Goal: Information Seeking & Learning: Check status

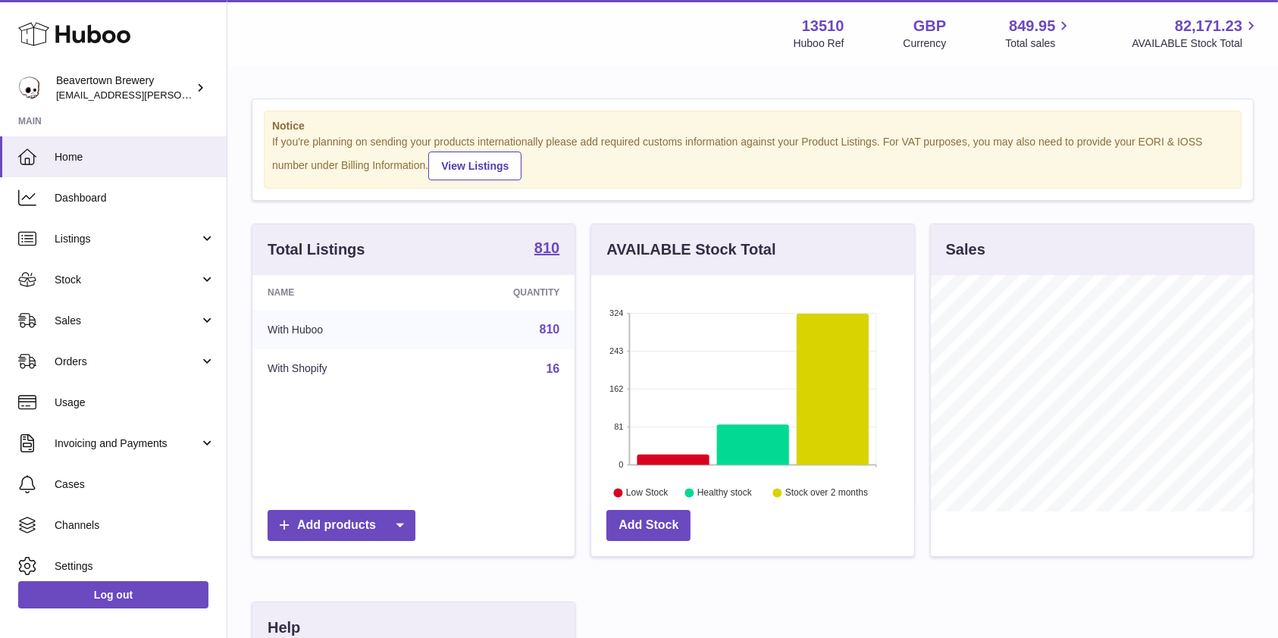
scroll to position [237, 322]
click at [146, 318] on span "Sales" at bounding box center [127, 321] width 145 height 14
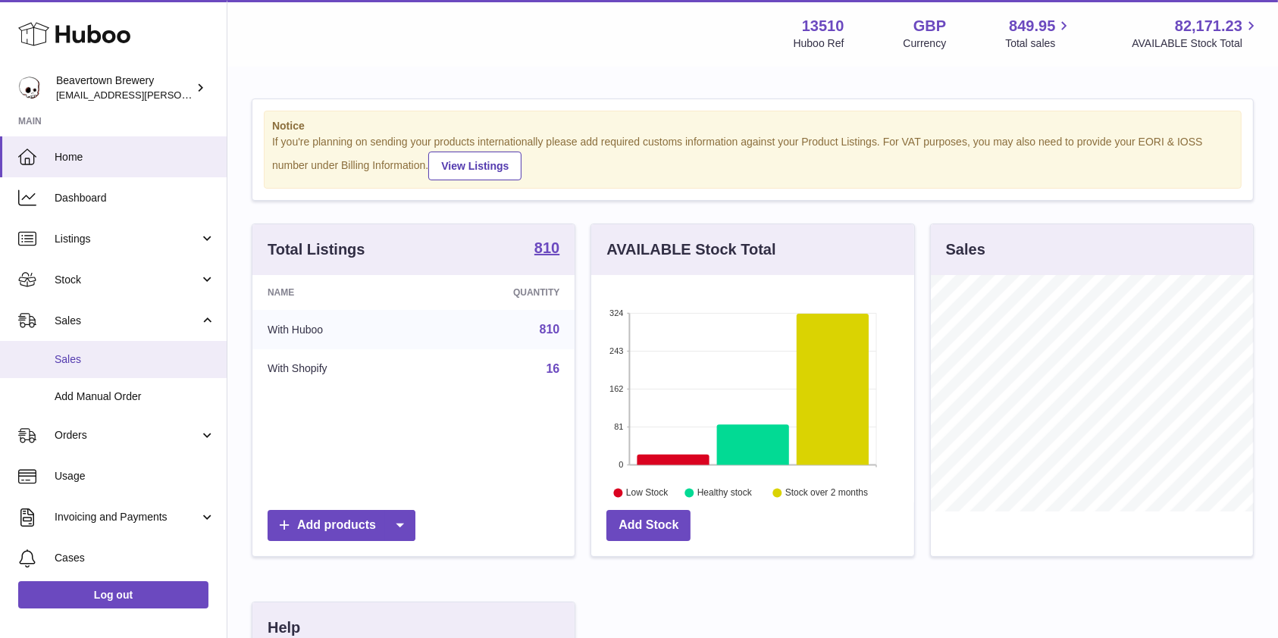
click at [109, 356] on span "Sales" at bounding box center [135, 360] width 161 height 14
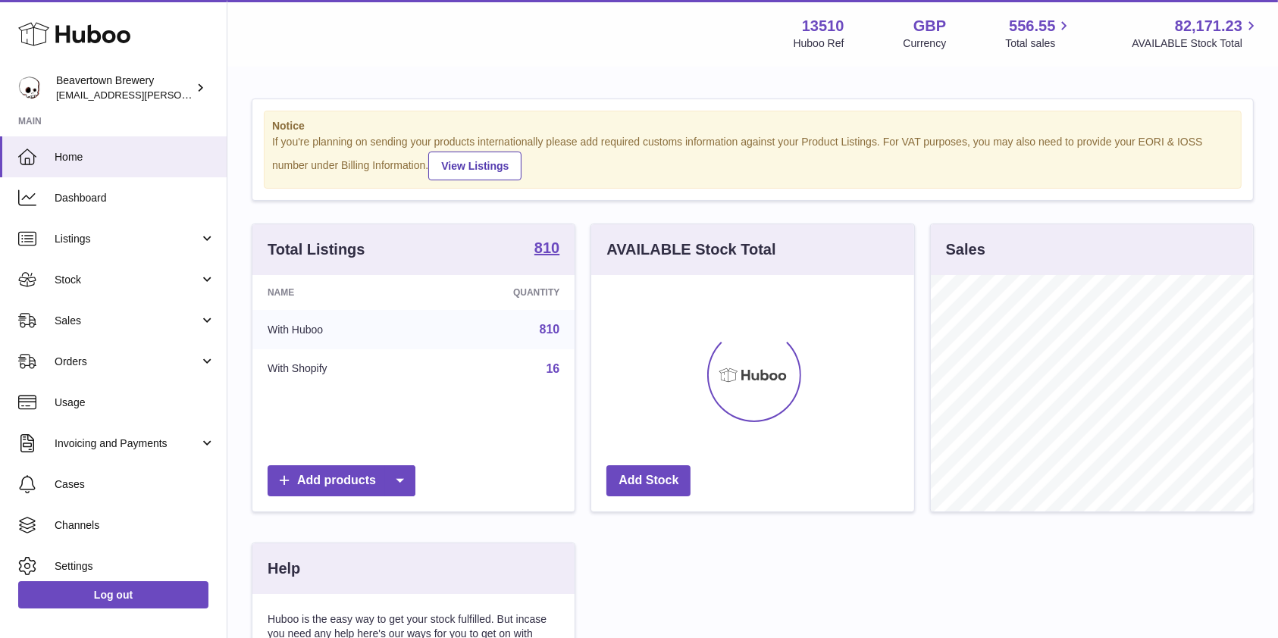
scroll to position [237, 322]
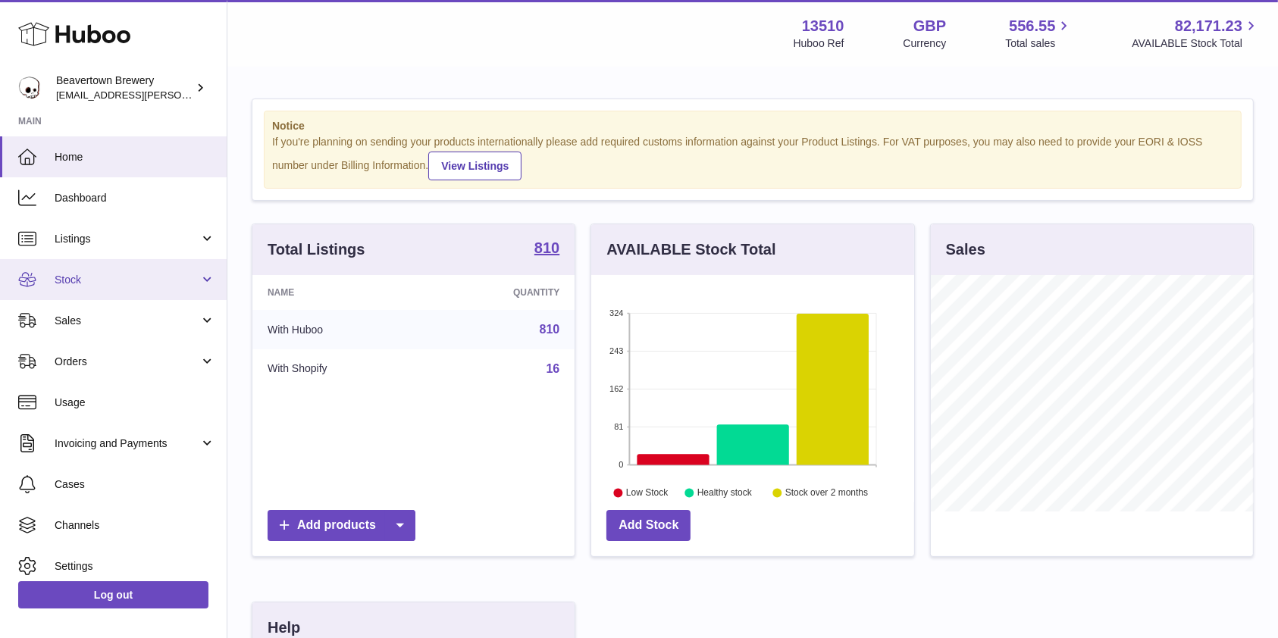
click at [102, 283] on span "Stock" at bounding box center [127, 280] width 145 height 14
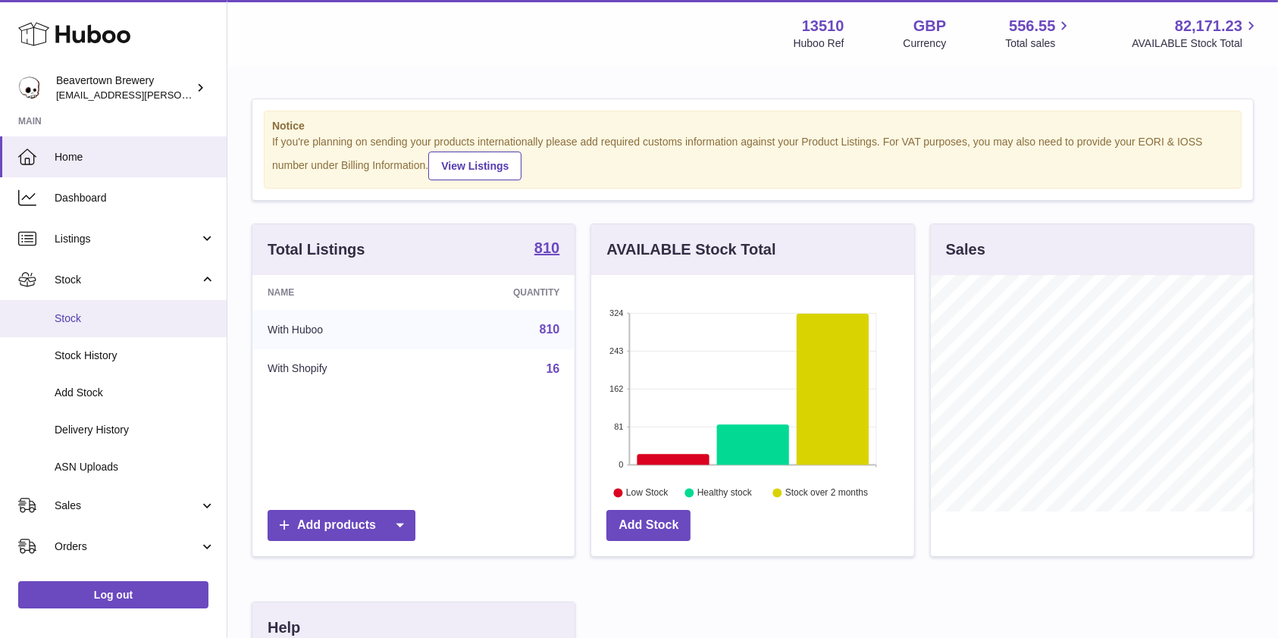
click at [94, 319] on span "Stock" at bounding box center [135, 319] width 161 height 14
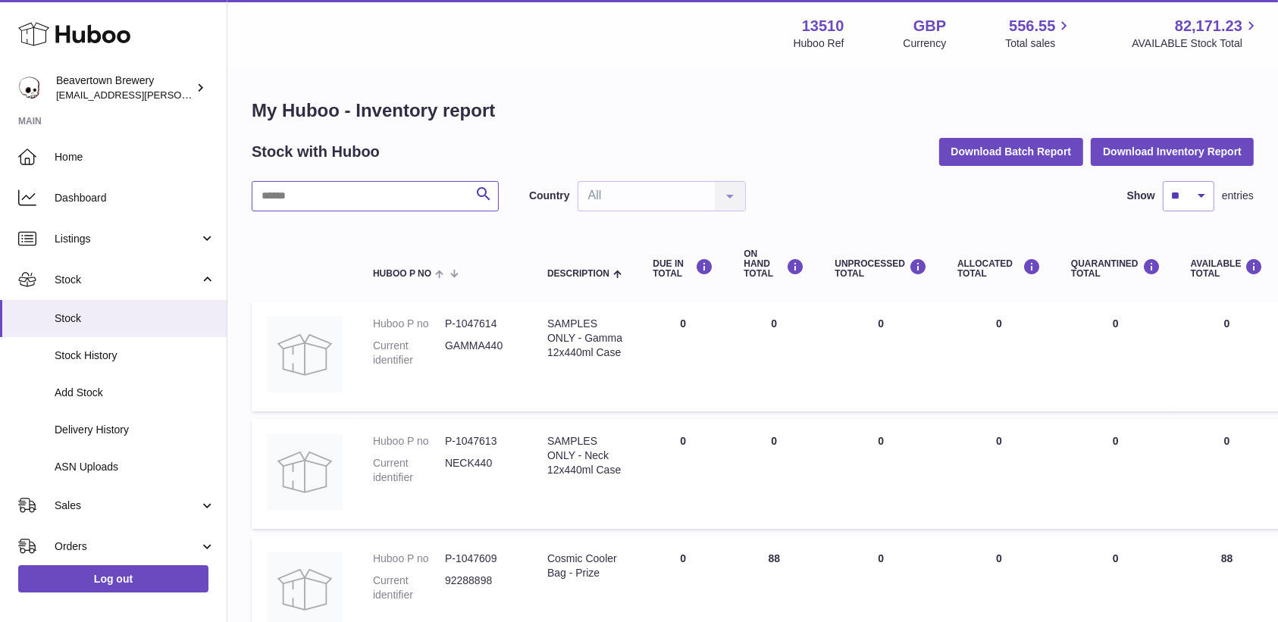
click at [370, 202] on input "text" at bounding box center [375, 196] width 247 height 30
type input "*****"
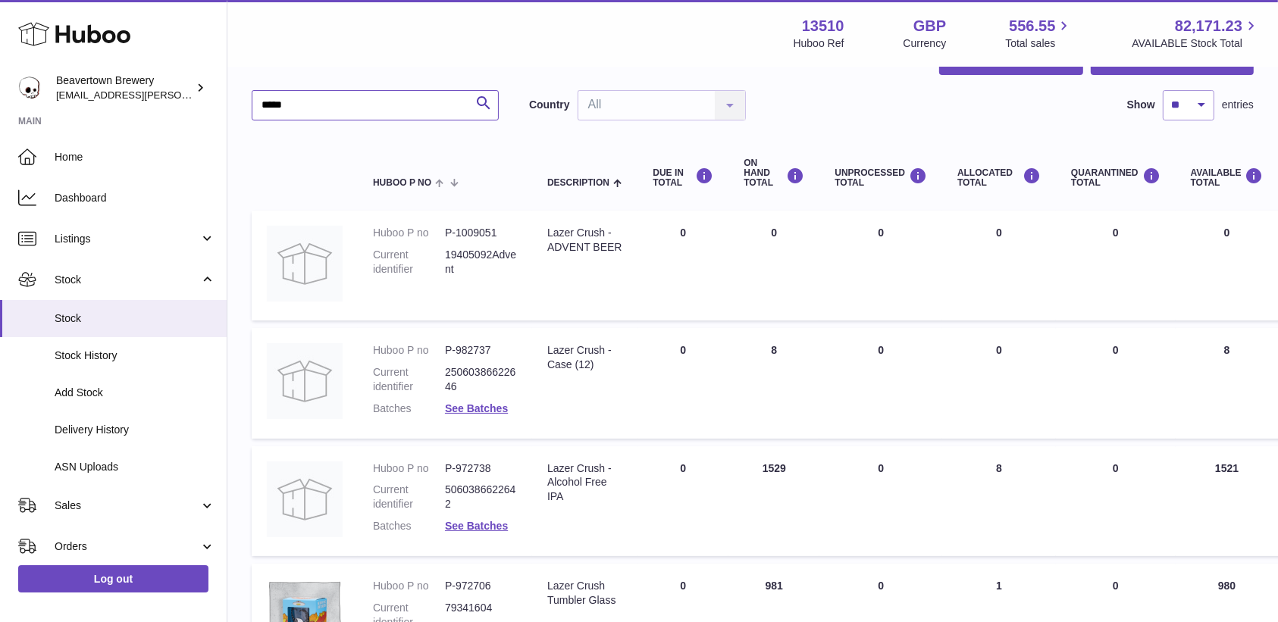
scroll to position [83, 0]
